Goal: Task Accomplishment & Management: Manage account settings

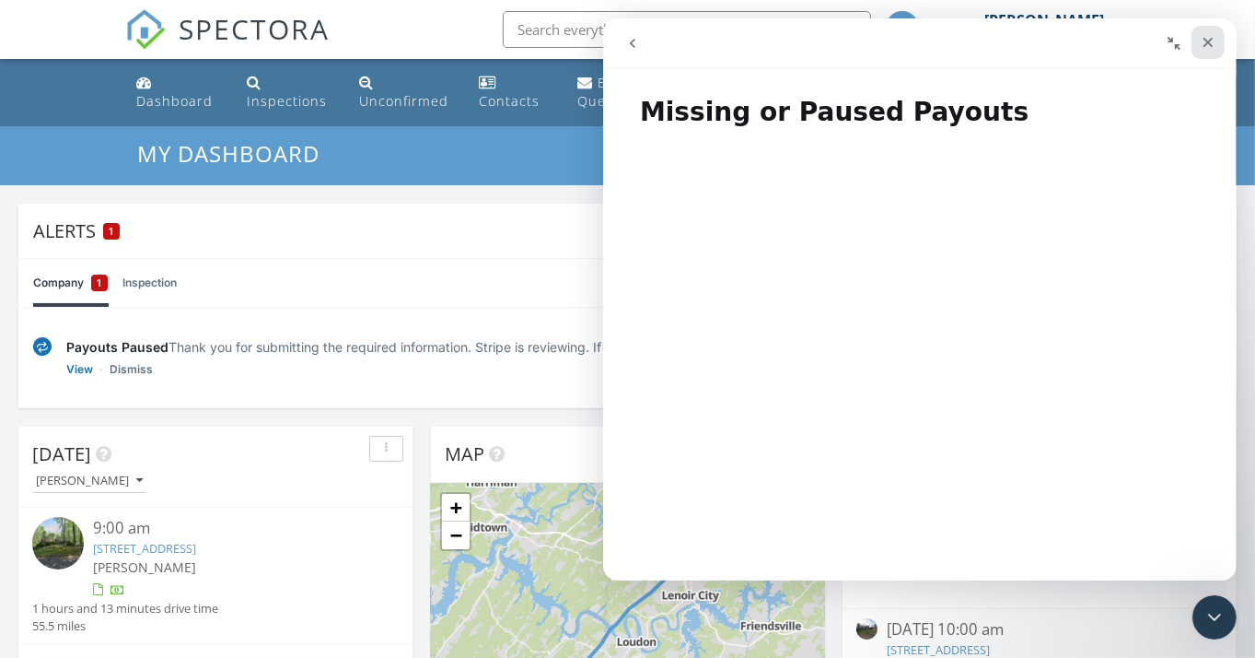
click at [1198, 33] on div "Close" at bounding box center [1207, 42] width 33 height 33
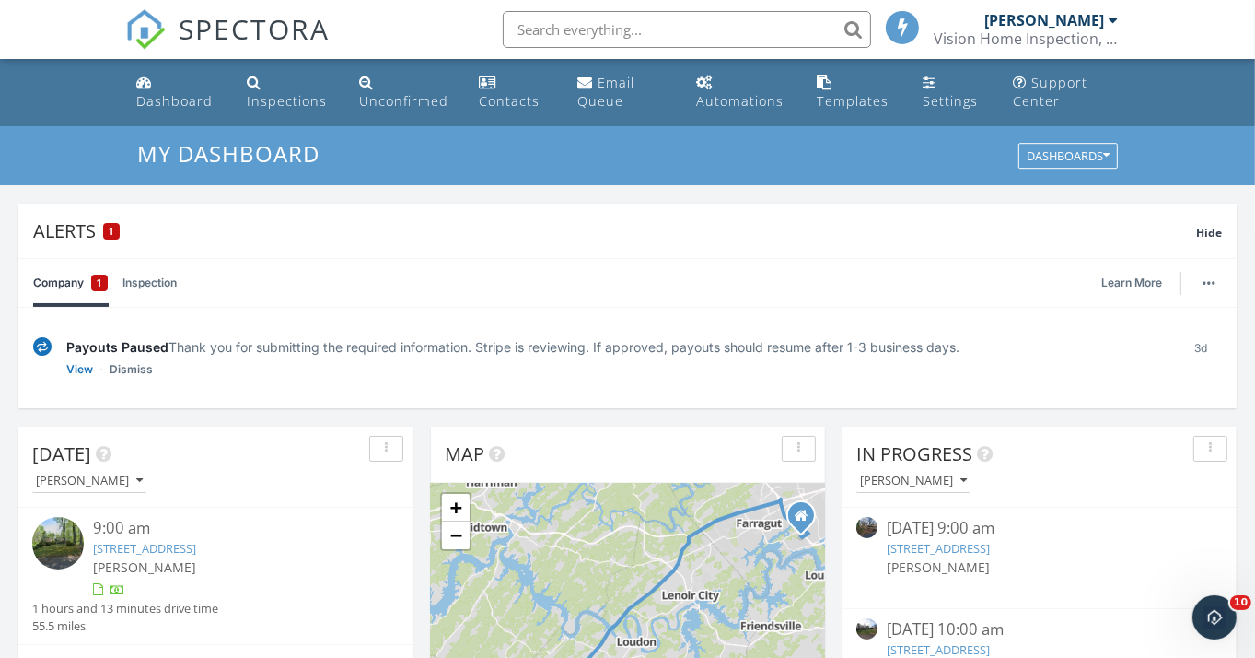
click at [759, 265] on div "Company 1 Inspection Learn More" at bounding box center [627, 283] width 1189 height 48
click at [1198, 348] on div "3d" at bounding box center [1201, 357] width 41 height 41
click at [1212, 285] on button "button" at bounding box center [1209, 283] width 26 height 26
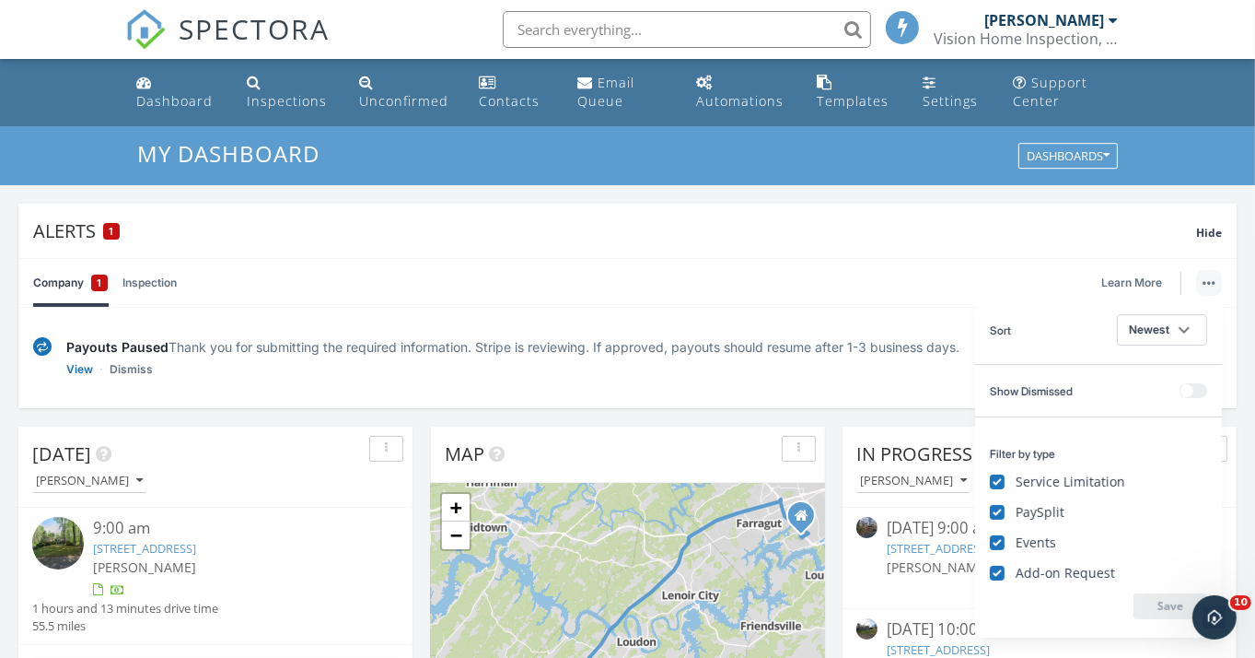
click at [1193, 385] on button at bounding box center [1194, 390] width 28 height 15
click at [1179, 327] on icon "keyboard_arrow_down" at bounding box center [1184, 330] width 22 height 22
click at [834, 282] on div "Company 1 Inspection Learn More" at bounding box center [627, 283] width 1189 height 48
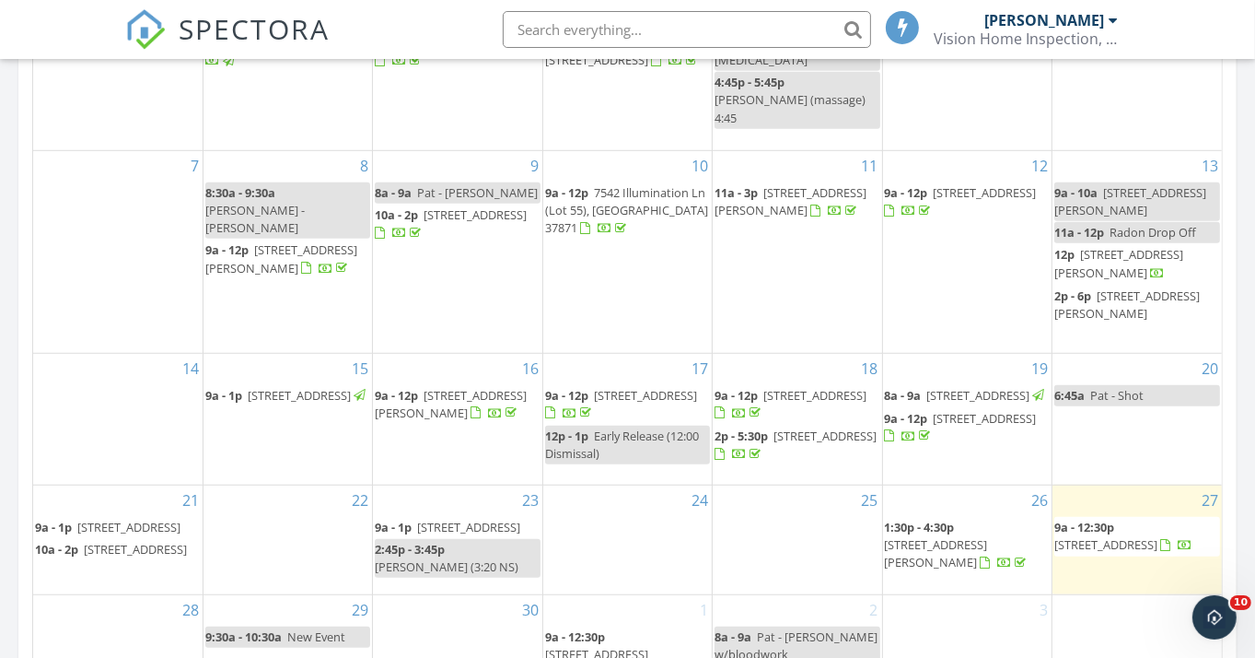
scroll to position [1138, 0]
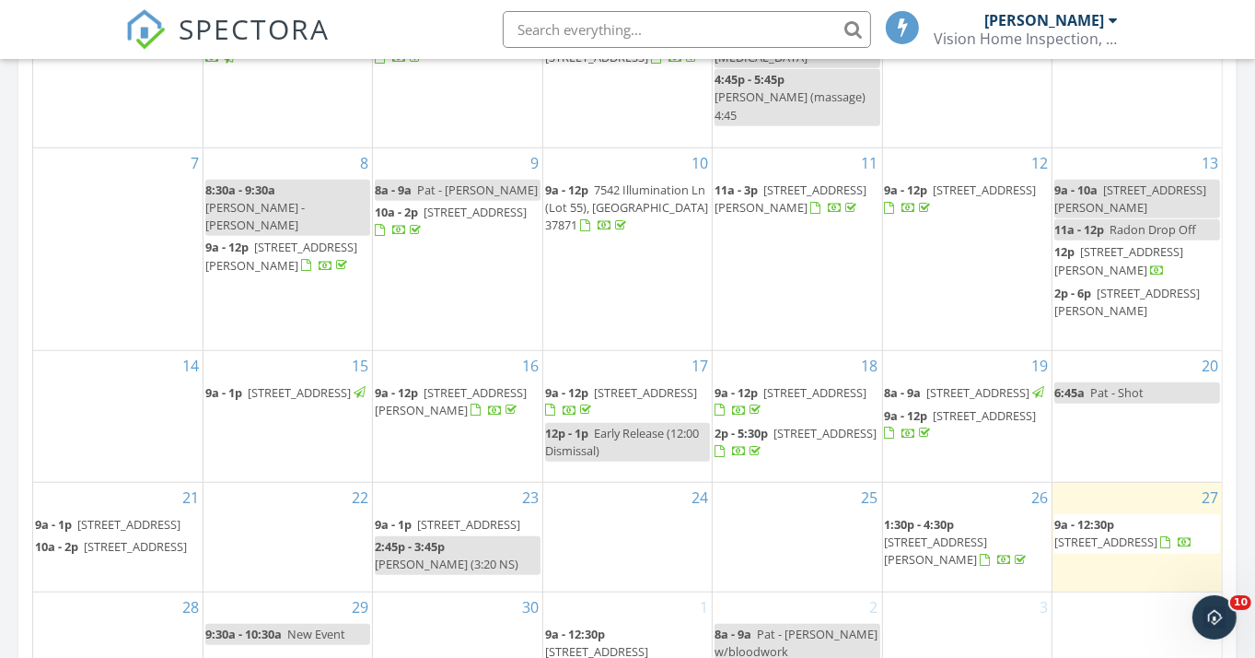
click at [1234, 319] on div "September 2025 today list day week cal wk 4 wk month Sun Mon Tue Wed Thu Fri Sa…" at bounding box center [627, 316] width 1219 height 838
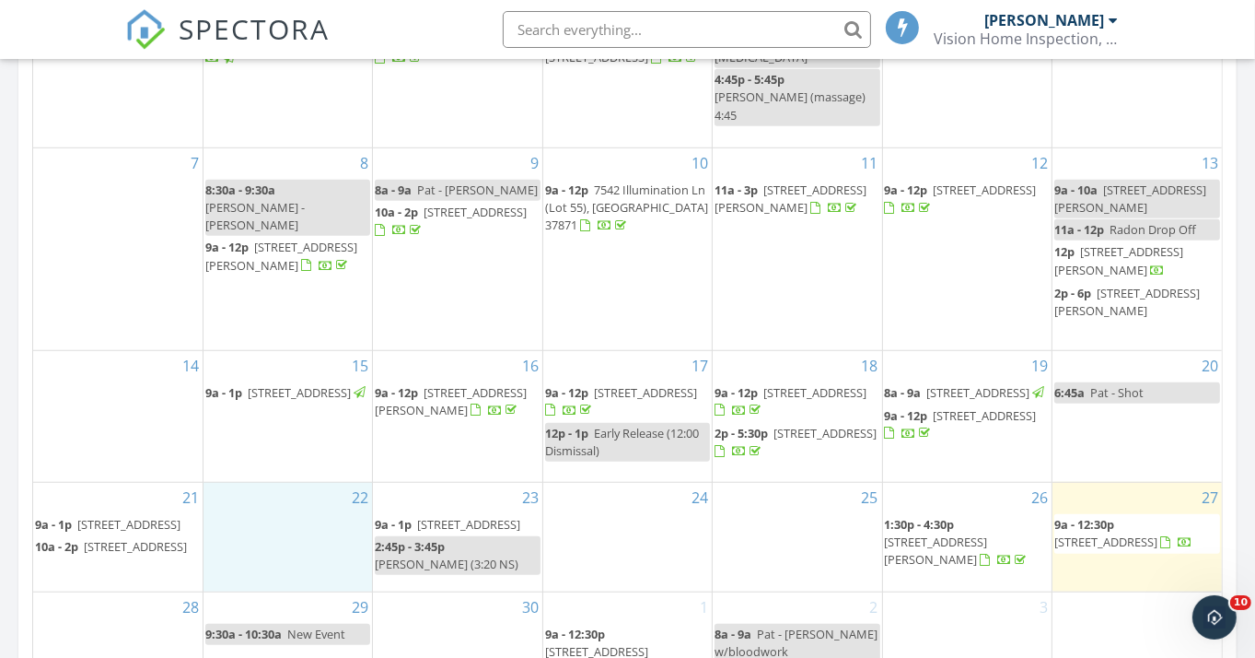
click at [262, 553] on div "22" at bounding box center [288, 537] width 169 height 109
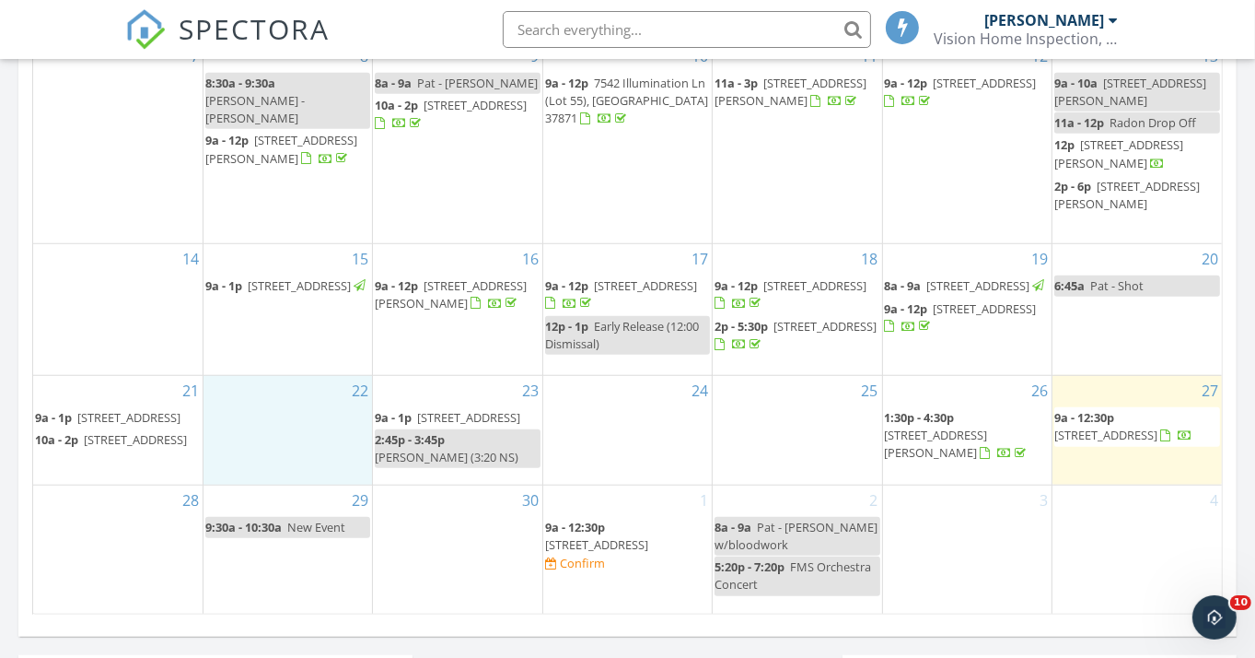
scroll to position [1249, 0]
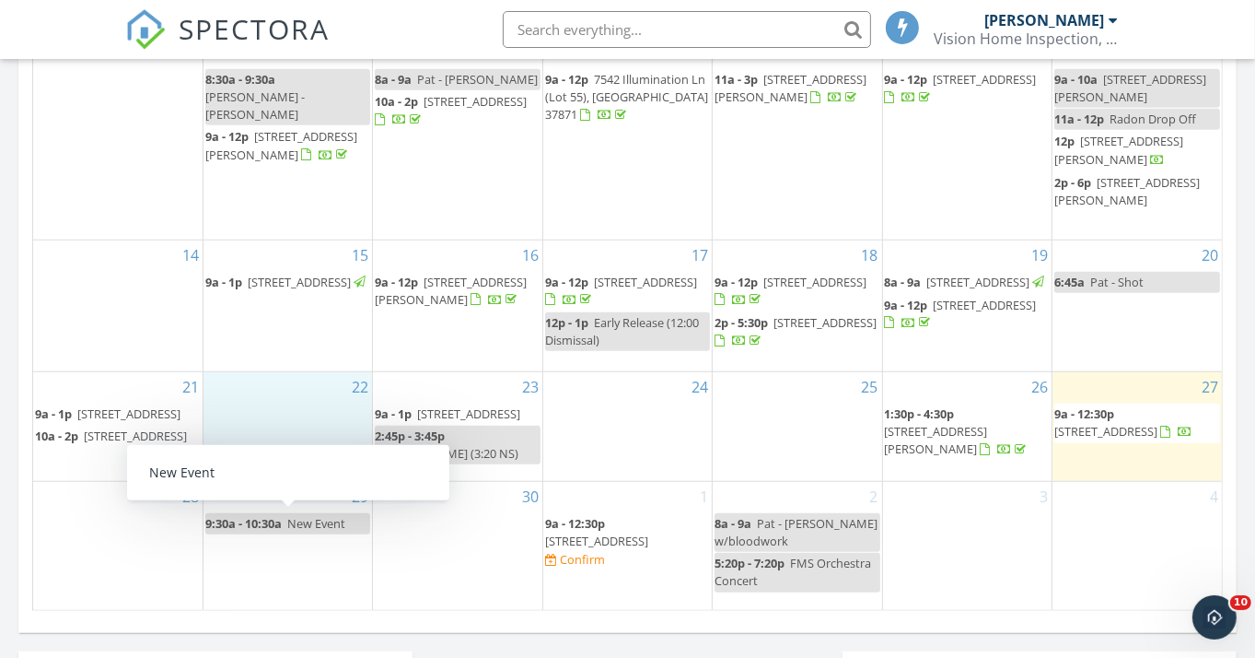
click at [289, 519] on span "New Event" at bounding box center [316, 523] width 58 height 17
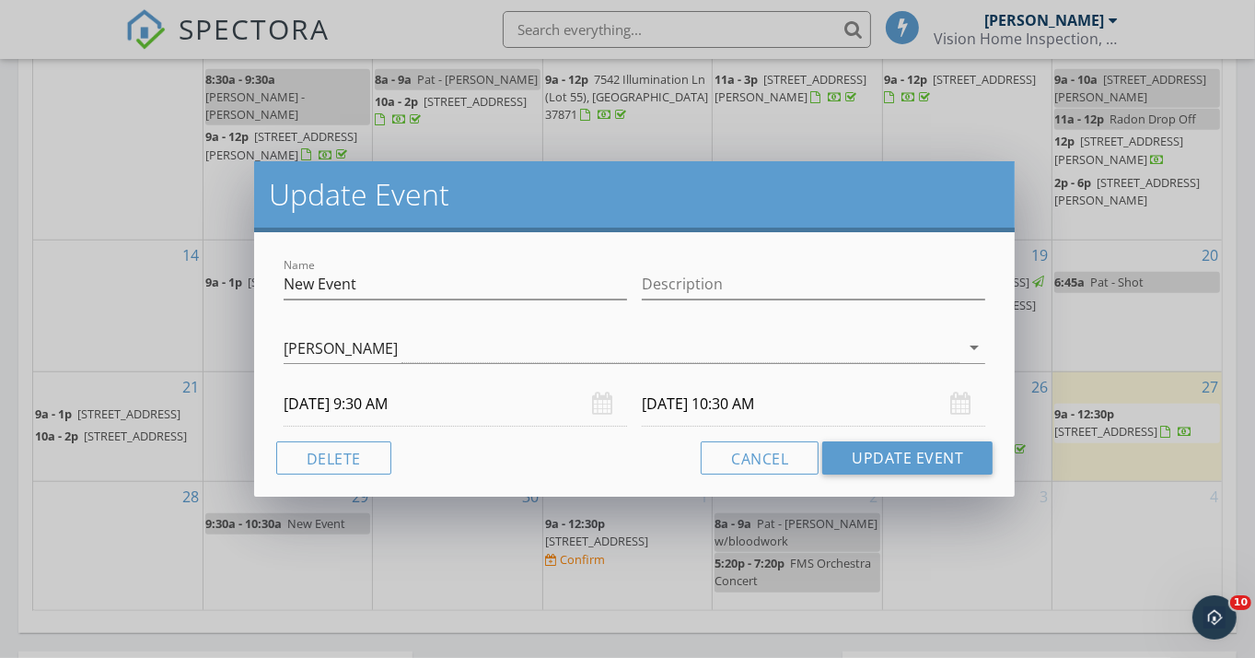
click at [289, 519] on div "Update Event Name New Event Description Patrick Appleby arrow_drop_down 09/29/2…" at bounding box center [627, 329] width 1255 height 658
click at [781, 458] on button "Cancel" at bounding box center [760, 457] width 118 height 33
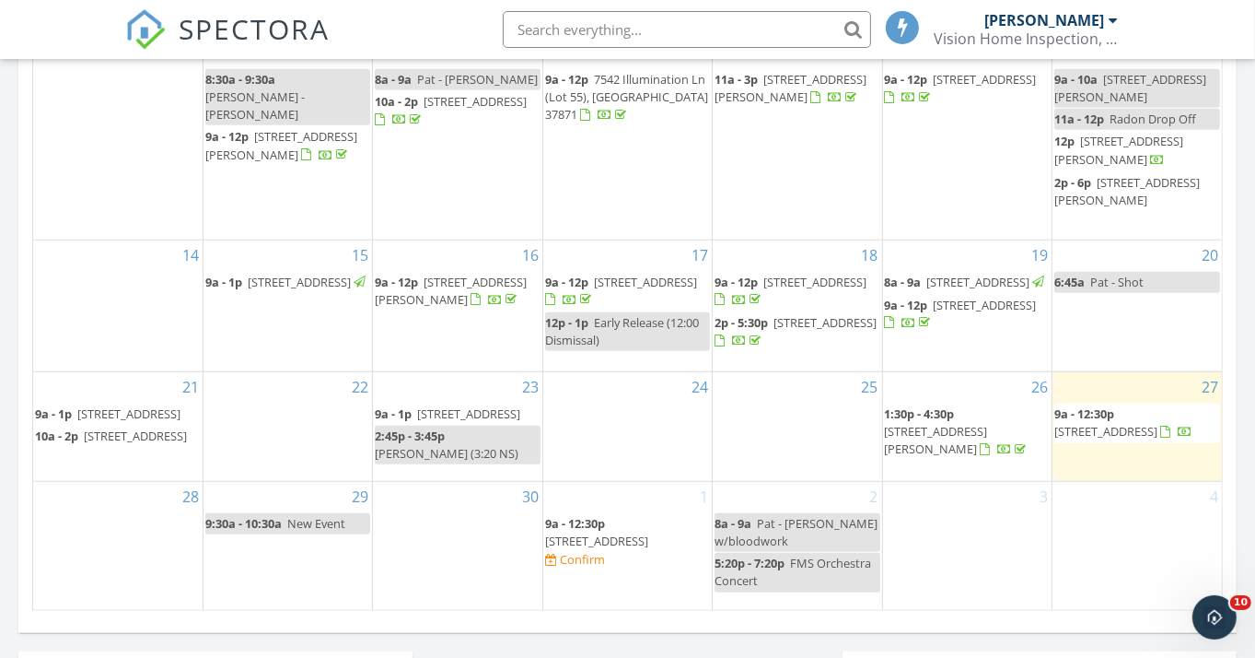
click at [324, 528] on span "New Event" at bounding box center [316, 523] width 58 height 17
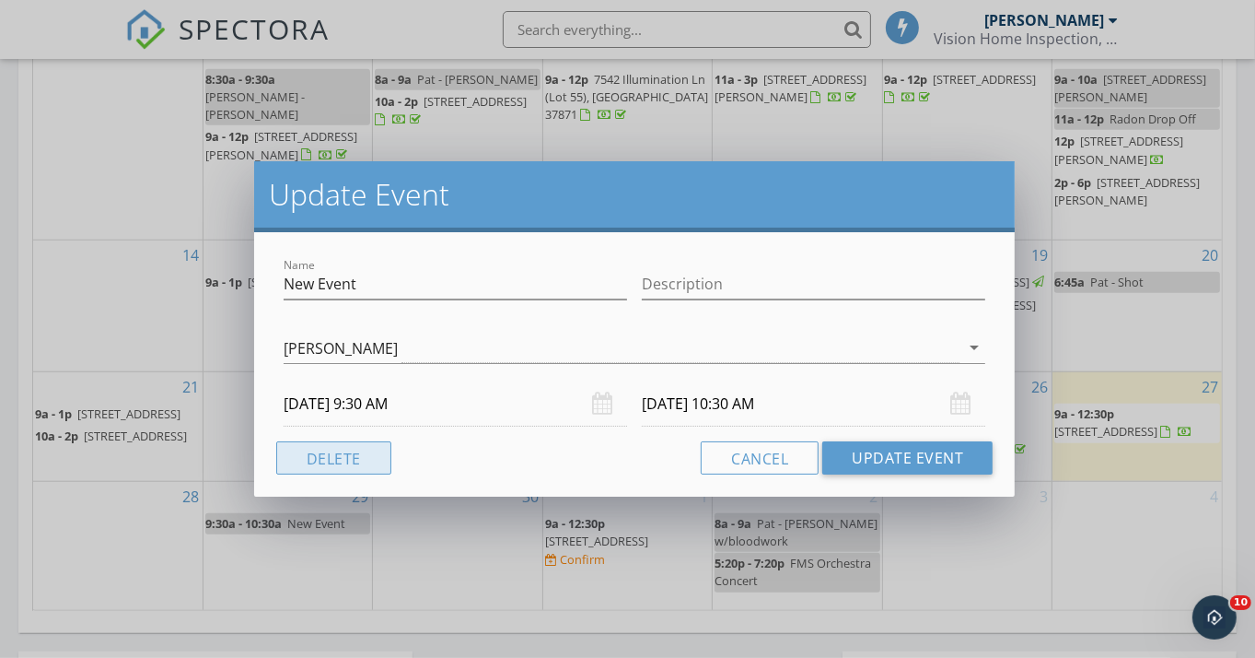
click at [343, 457] on button "Delete" at bounding box center [333, 457] width 115 height 33
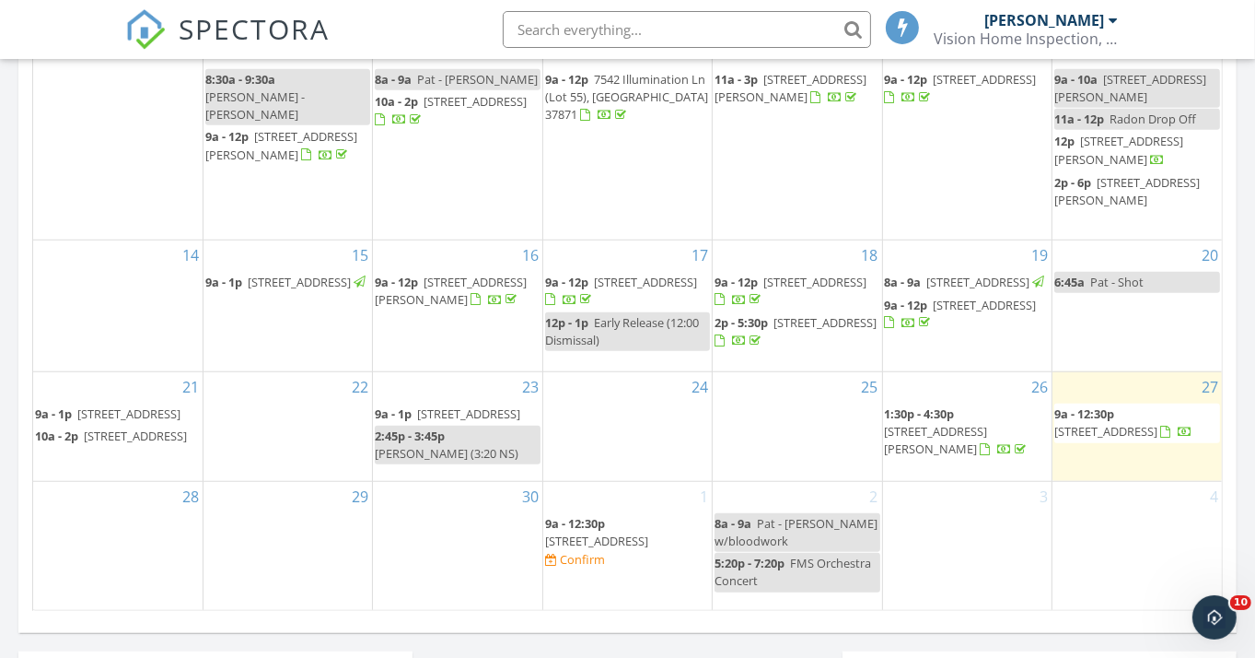
click at [264, 518] on div "29" at bounding box center [288, 546] width 169 height 129
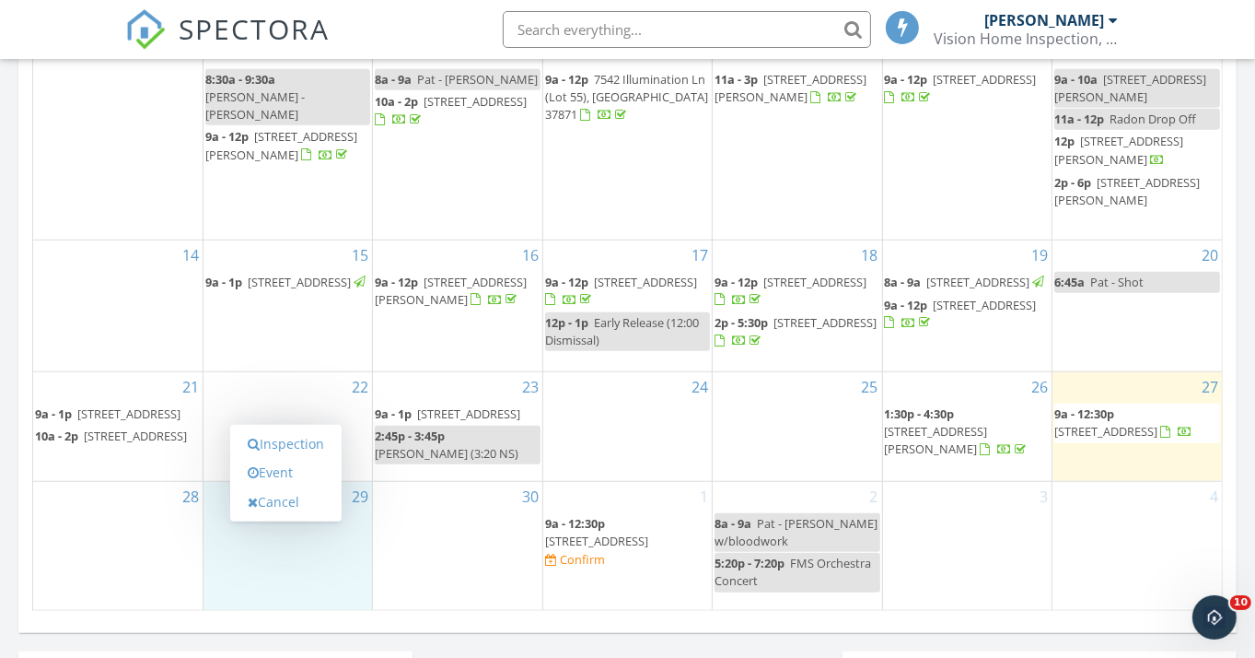
click at [264, 518] on div "Inspection Event Cancel" at bounding box center [285, 473] width 111 height 97
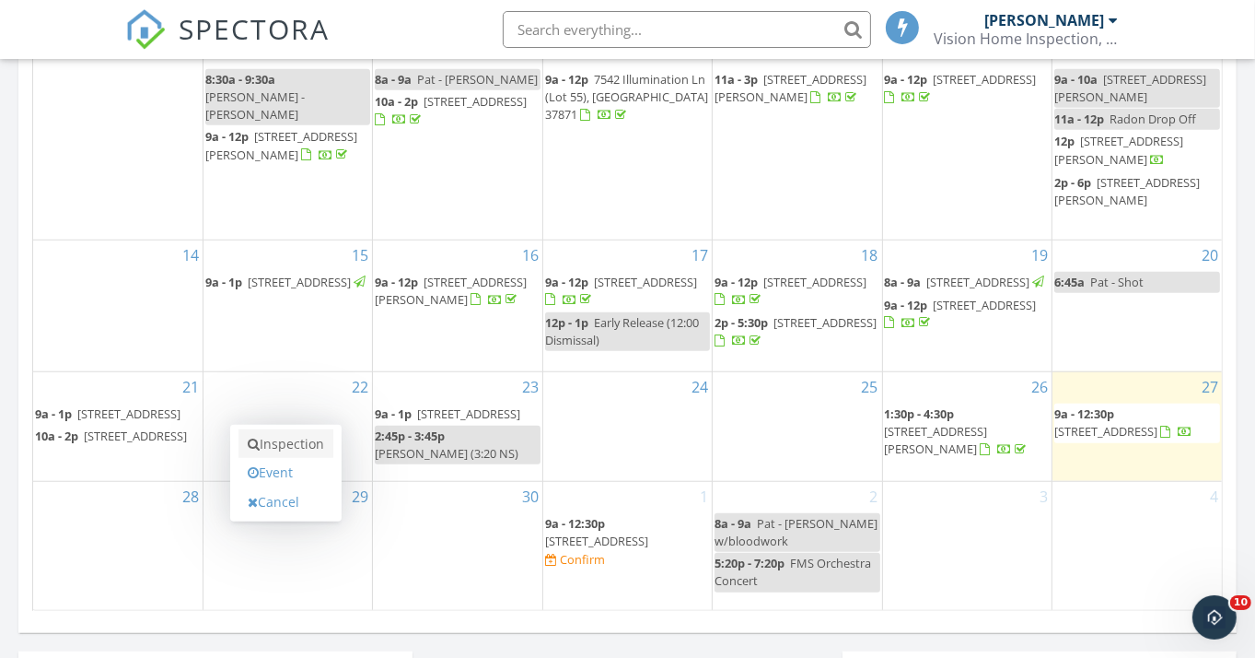
click at [294, 434] on link "Inspection" at bounding box center [286, 443] width 95 height 29
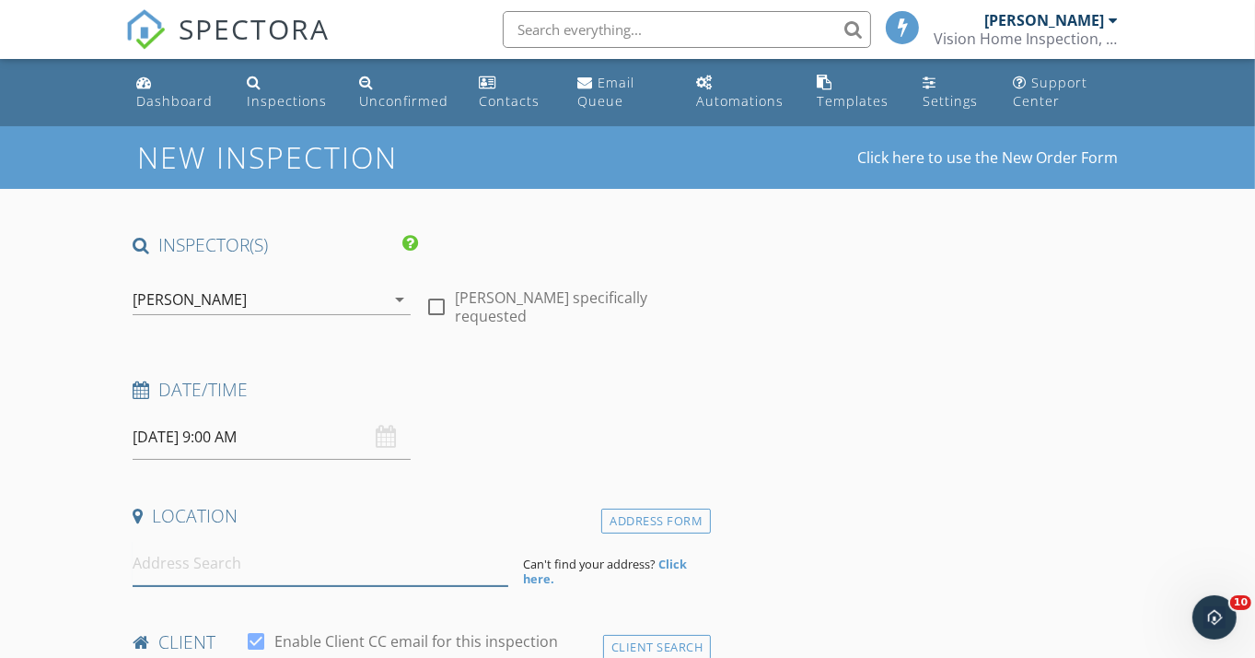
click at [249, 568] on input at bounding box center [321, 563] width 376 height 45
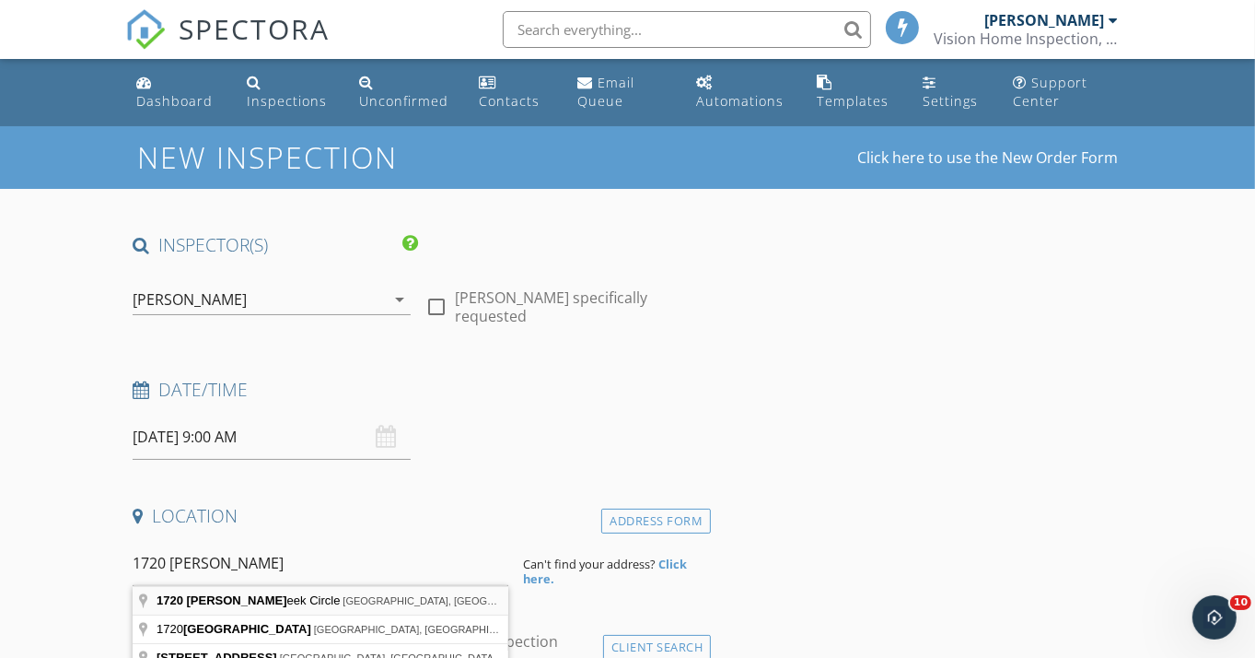
type input "1720 Wood Creek Circle, Athens, TN, USA"
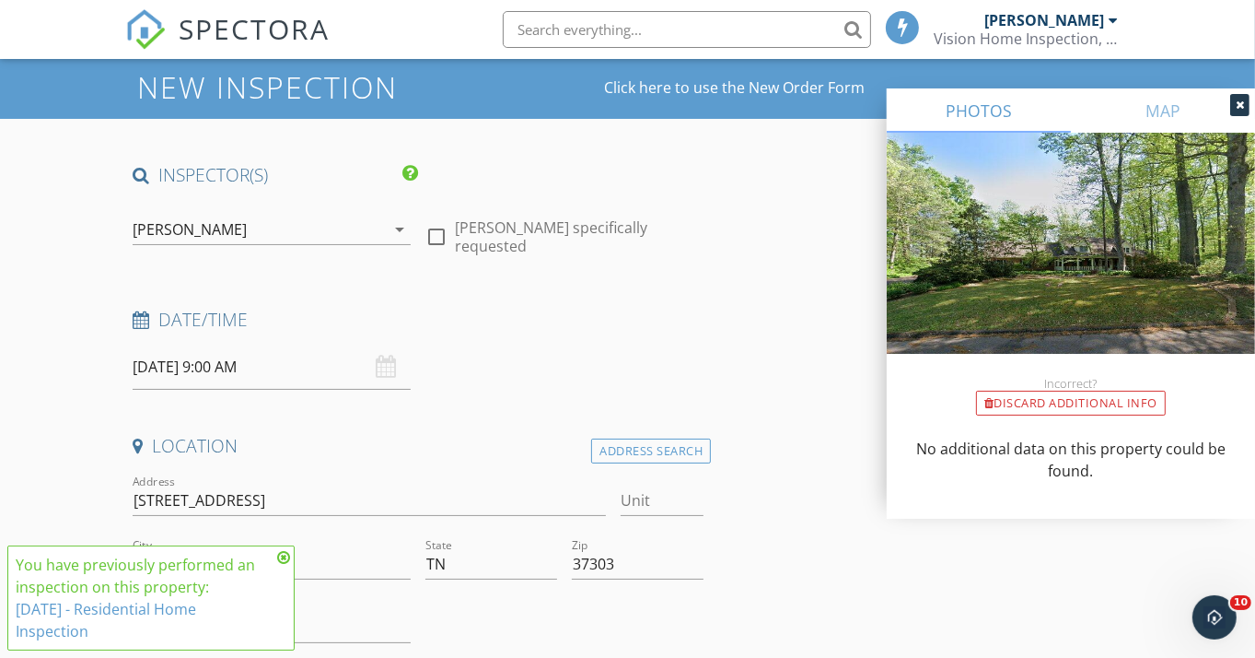
scroll to position [74, 0]
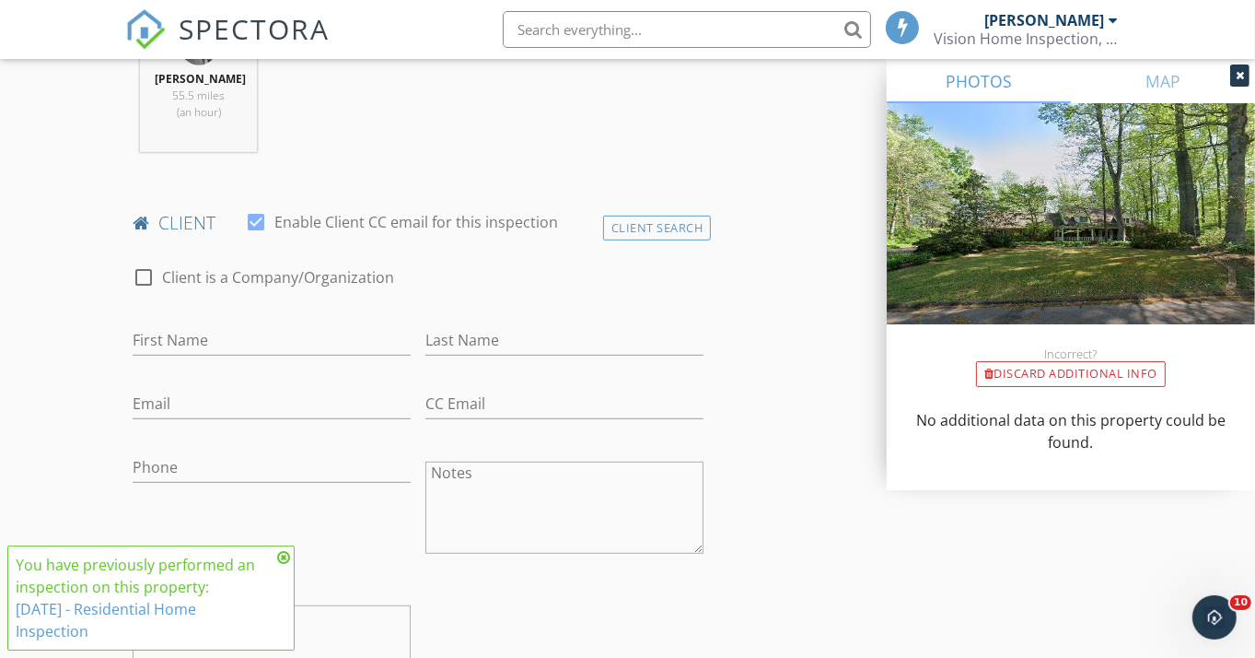
scroll to position [811, 0]
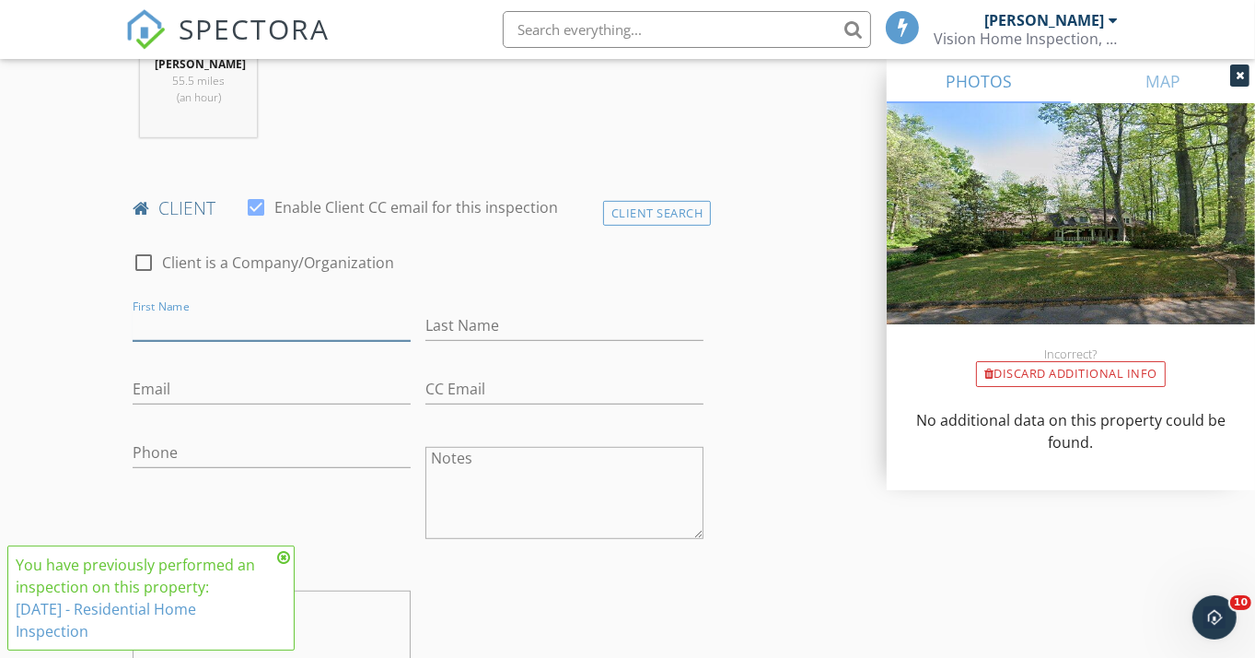
click at [215, 330] on input "First Name" at bounding box center [272, 325] width 278 height 30
type input "Radon"
click at [497, 306] on div "Last Name" at bounding box center [565, 329] width 278 height 60
click at [472, 316] on input "Last Name" at bounding box center [565, 325] width 278 height 30
type input "Pick Up"
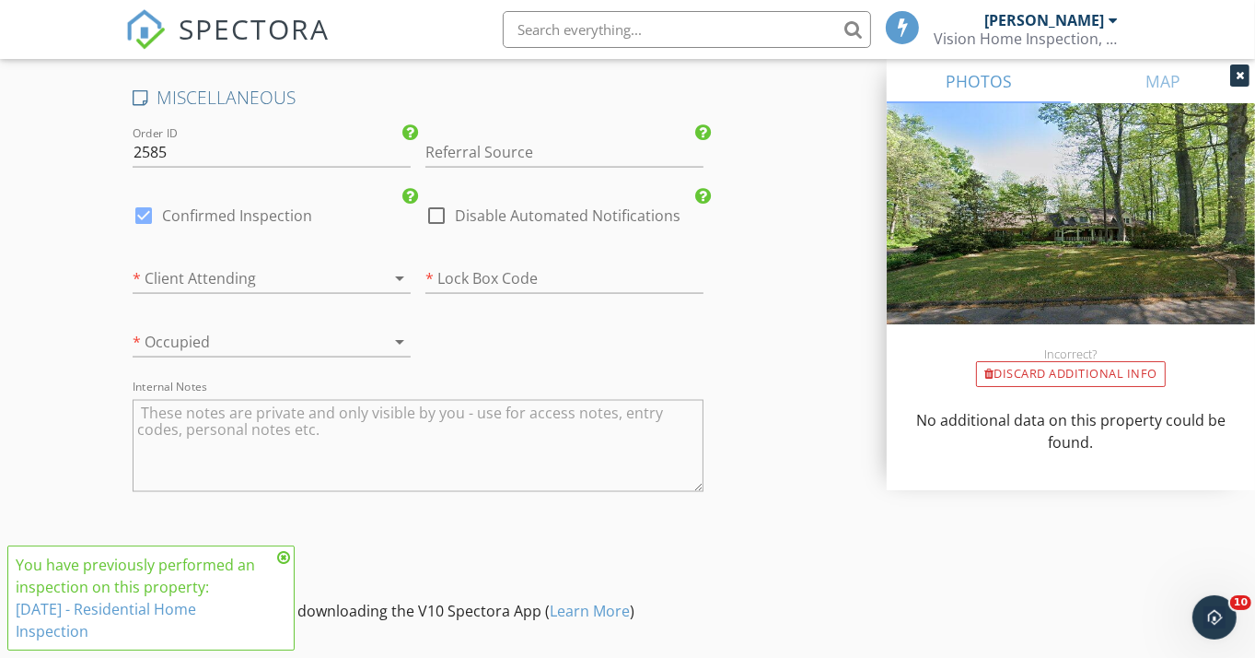
scroll to position [2579, 0]
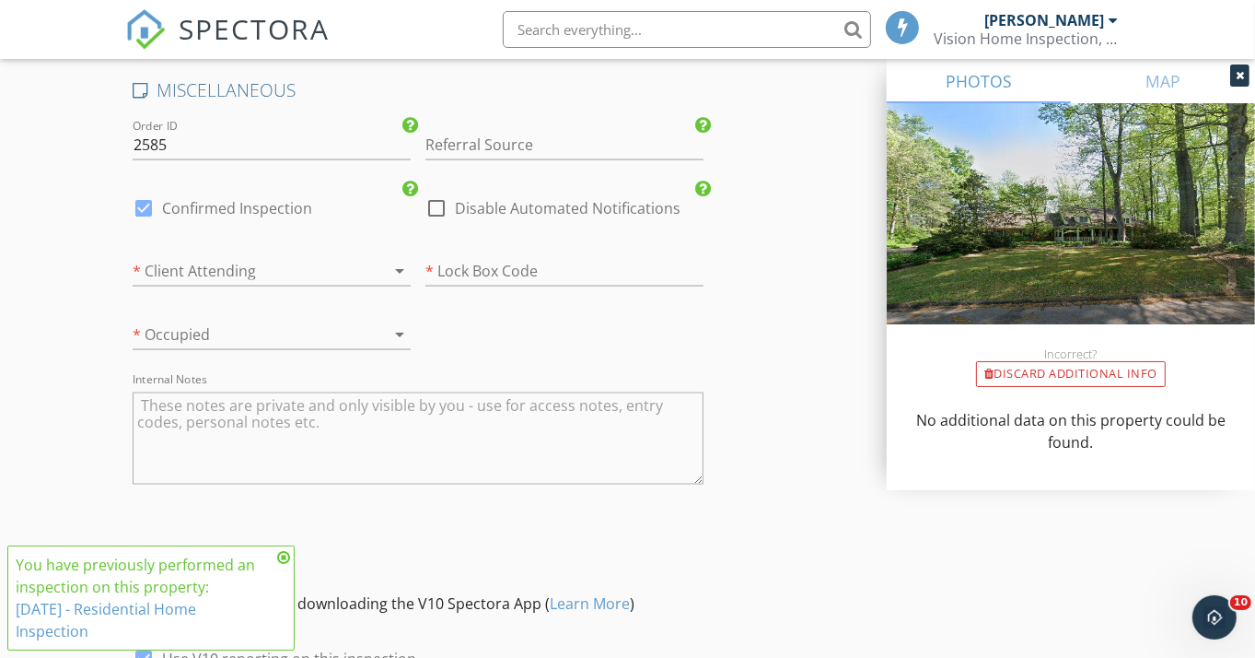
click at [444, 201] on div at bounding box center [436, 207] width 31 height 31
checkbox input "true"
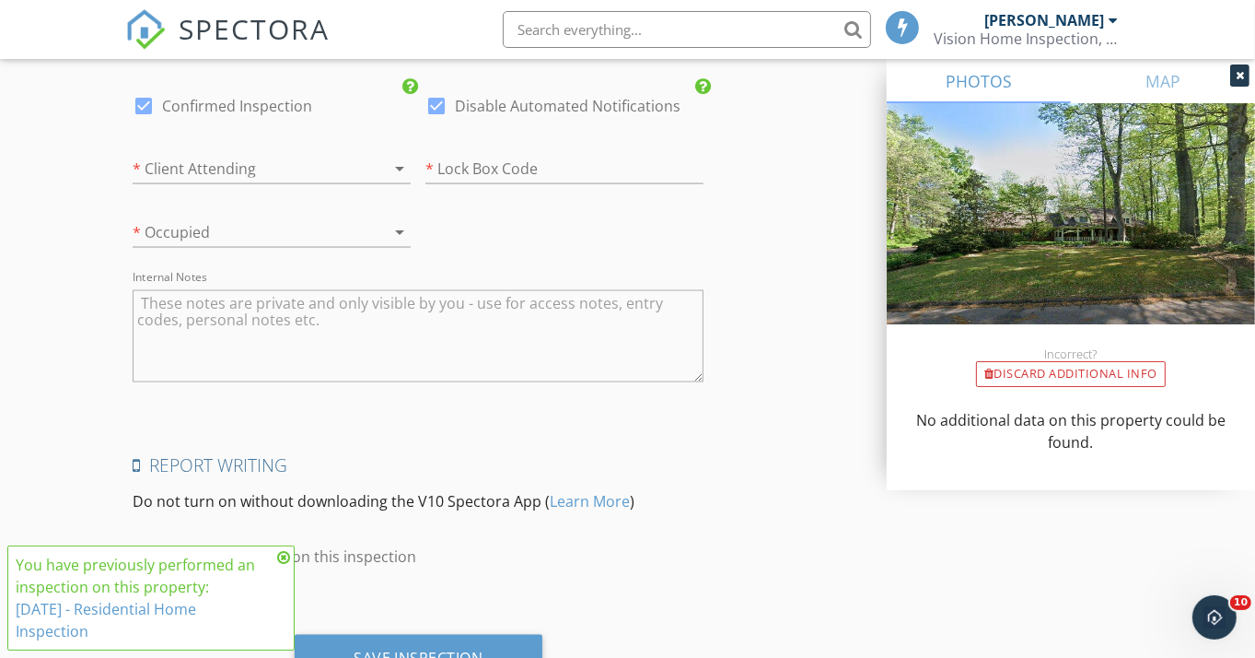
scroll to position [2759, 0]
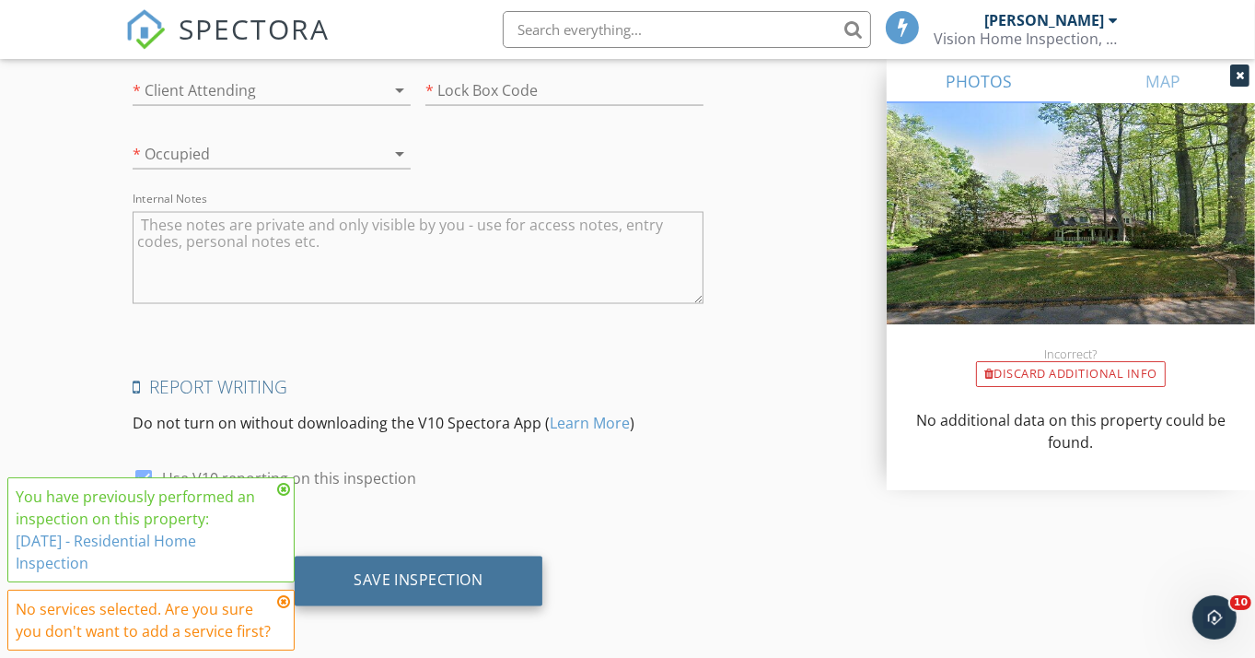
click at [427, 556] on div "Save Inspection" at bounding box center [419, 581] width 248 height 50
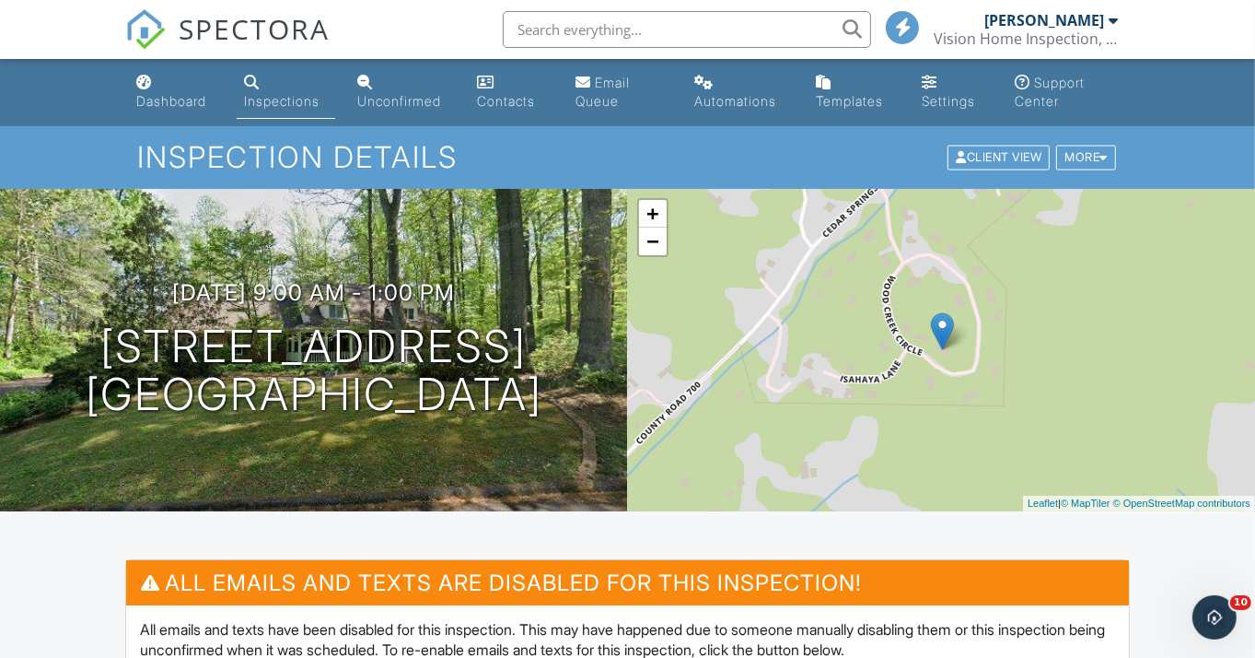
click at [154, 89] on link "Dashboard" at bounding box center [175, 92] width 93 height 52
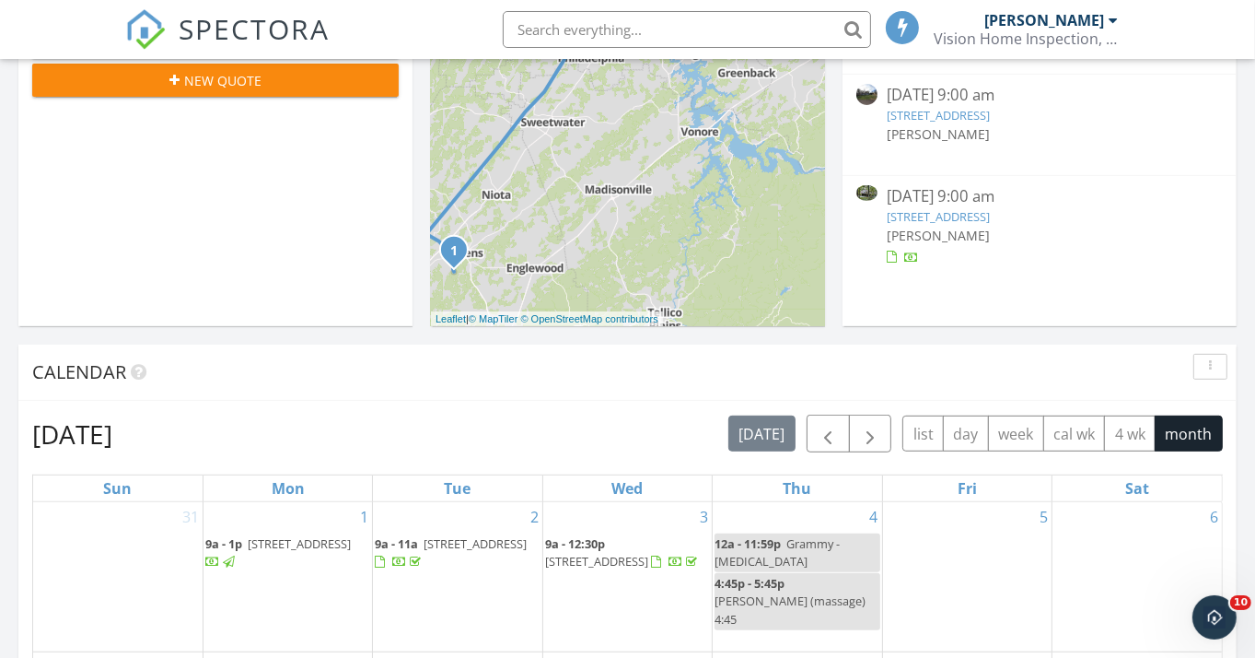
scroll to position [980, 0]
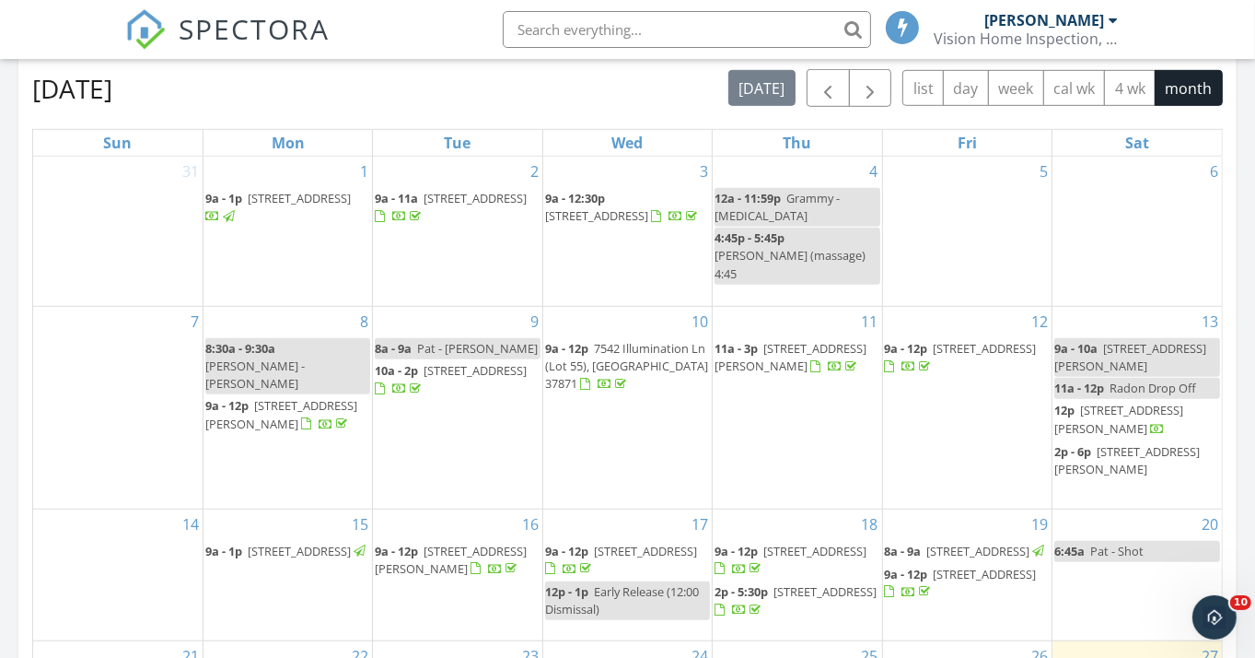
click at [258, 206] on span "6813 Cardindale Dr, Knoxville 37918" at bounding box center [299, 198] width 103 height 17
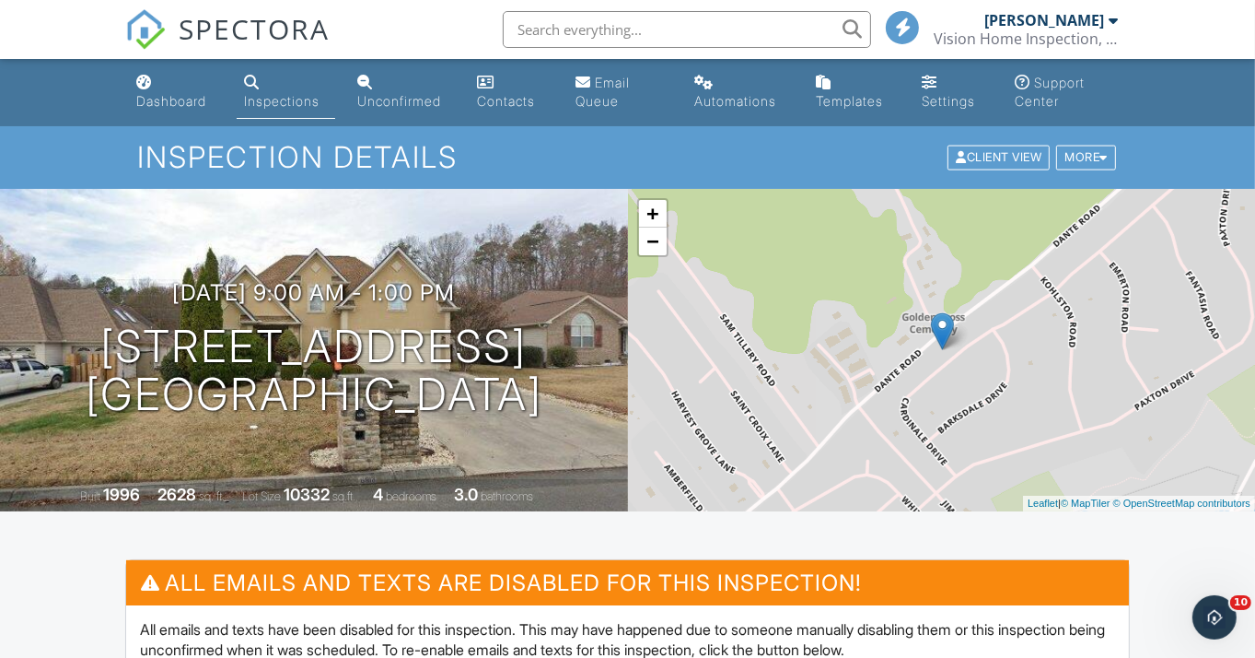
drag, startPoint x: 1261, startPoint y: 65, endPoint x: 1280, endPoint y: -25, distance: 92.3
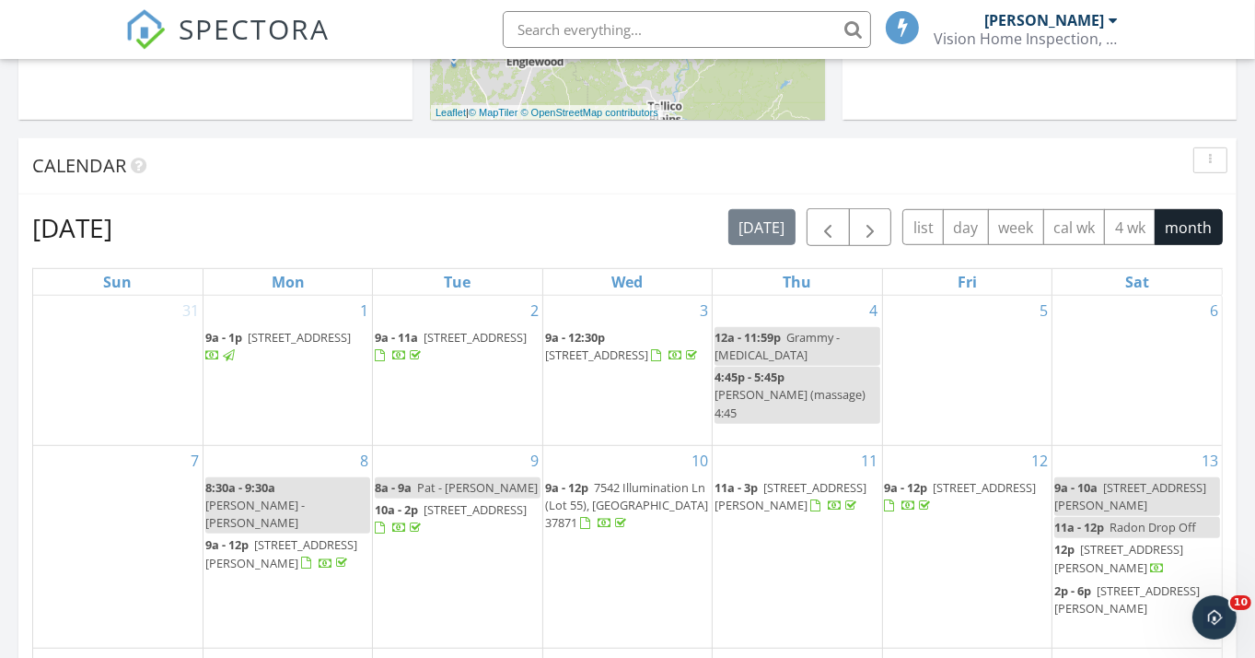
scroll to position [842, 0]
click at [1119, 541] on span "924 Crown Ridge Ln,, Powell 37849" at bounding box center [1119, 557] width 129 height 34
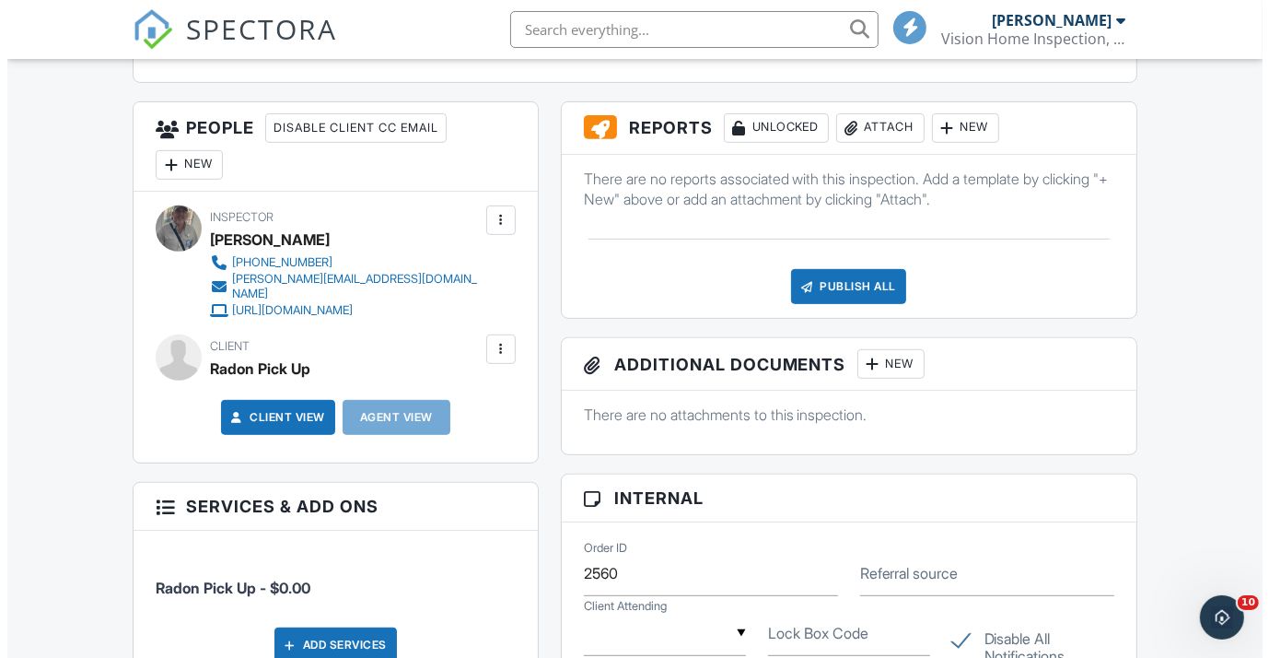
scroll to position [654, 0]
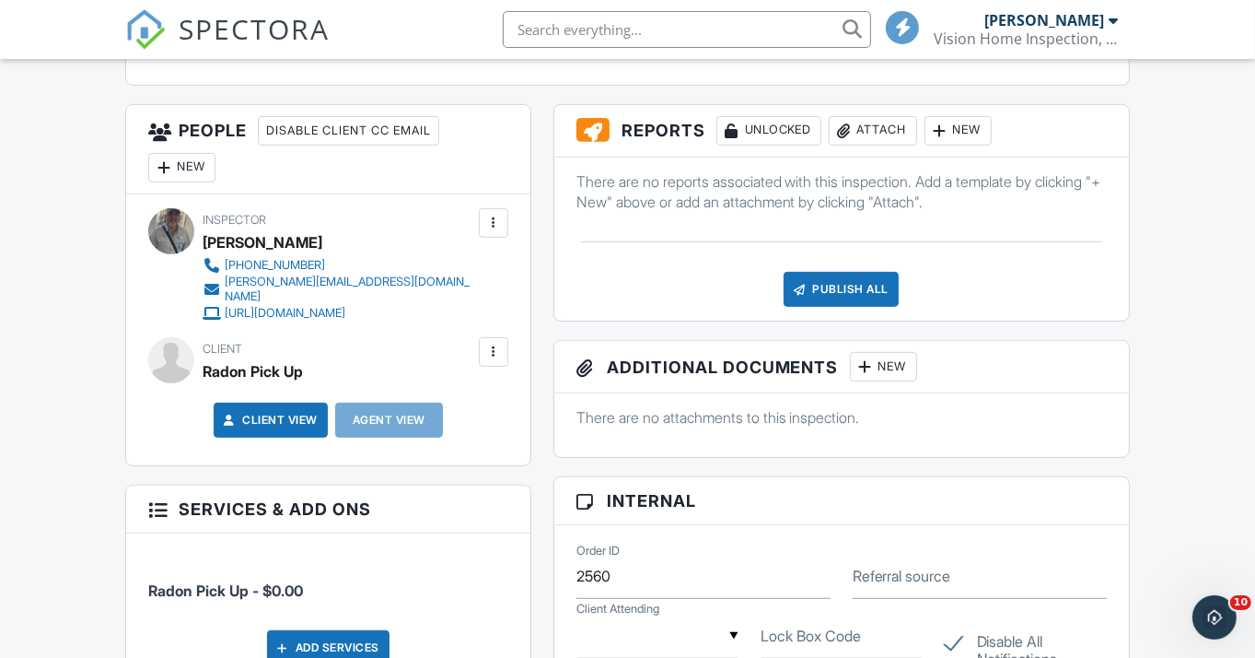
drag, startPoint x: 1262, startPoint y: 127, endPoint x: 1276, endPoint y: 289, distance: 162.7
click at [1254, 289] on html "SPECTORA [PERSON_NAME] Vision Home Inspection, LLC Role: Inspector Change Role …" at bounding box center [627, 610] width 1255 height 2528
click at [860, 137] on div "Attach" at bounding box center [873, 130] width 88 height 29
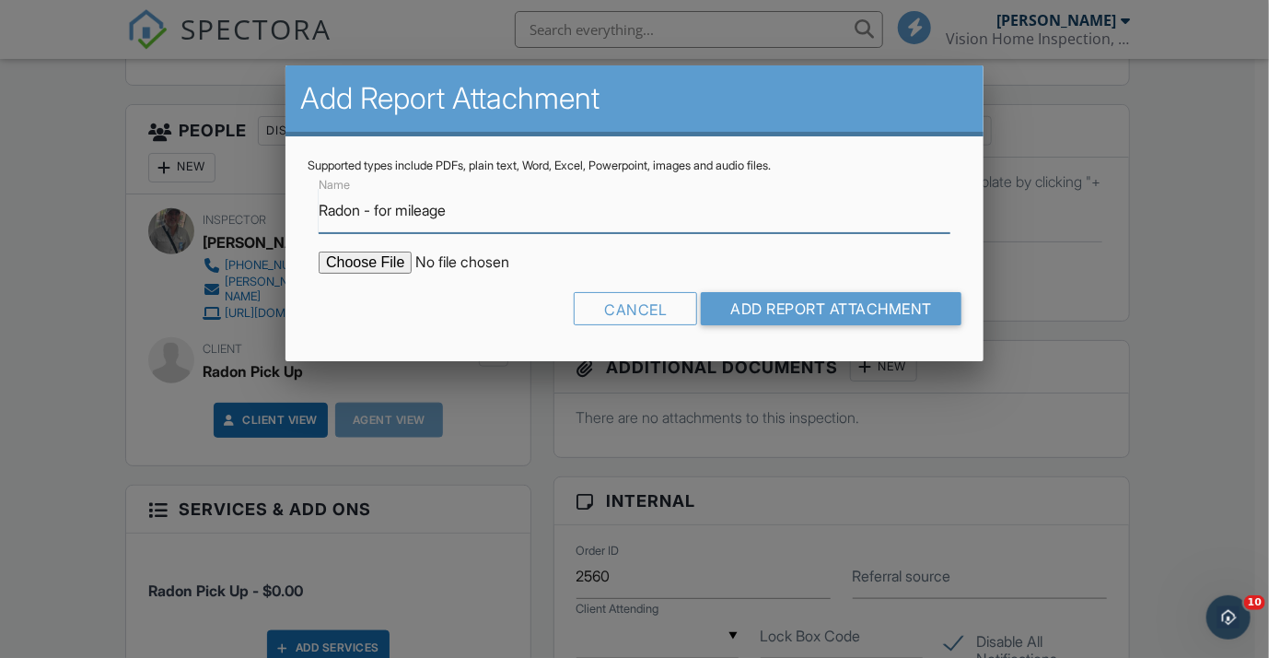
type input "Radon - for mileage"
click at [381, 256] on input "file" at bounding box center [475, 262] width 313 height 22
